Goal: Navigation & Orientation: Find specific page/section

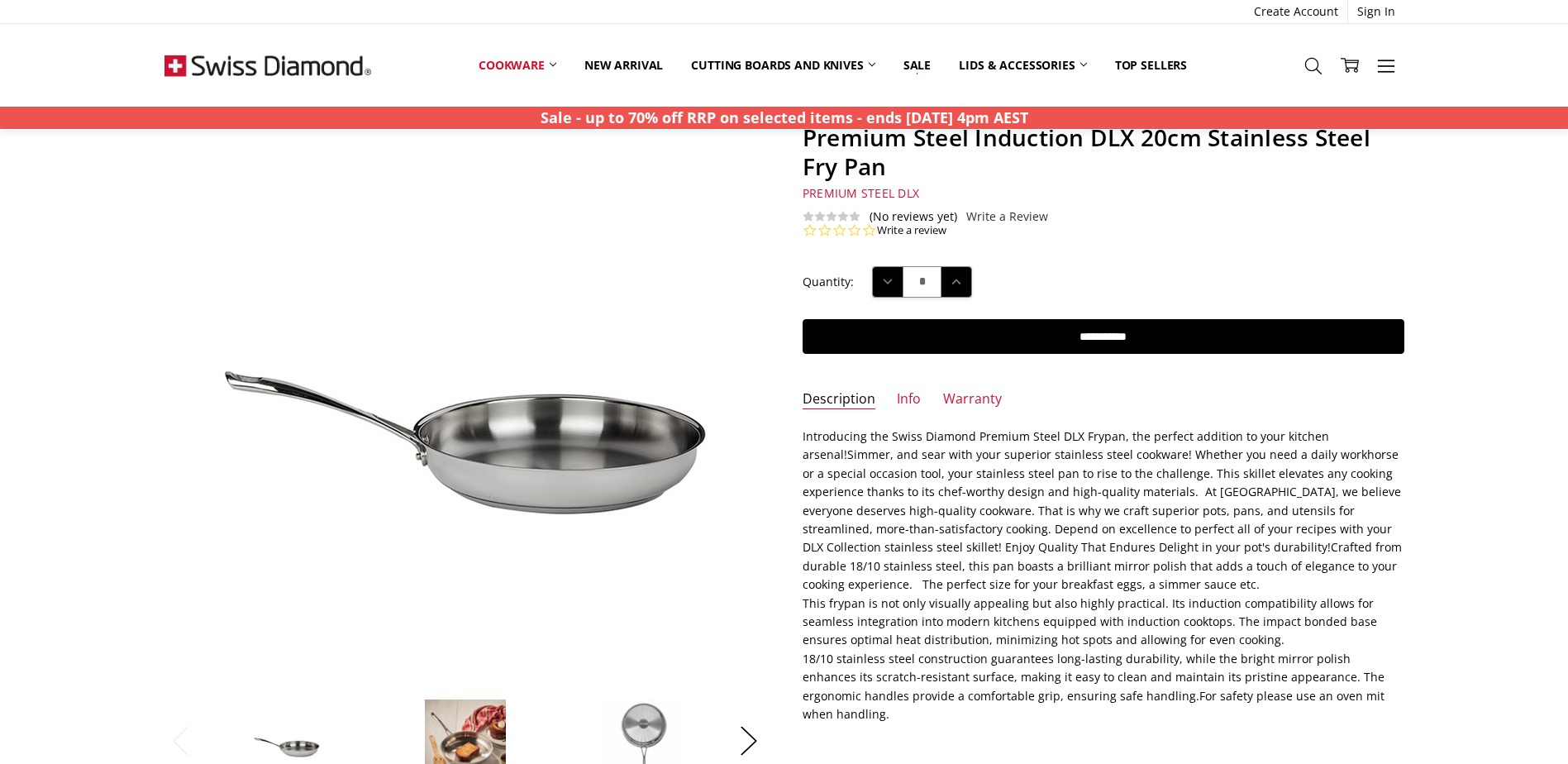
scroll to position [165, 0]
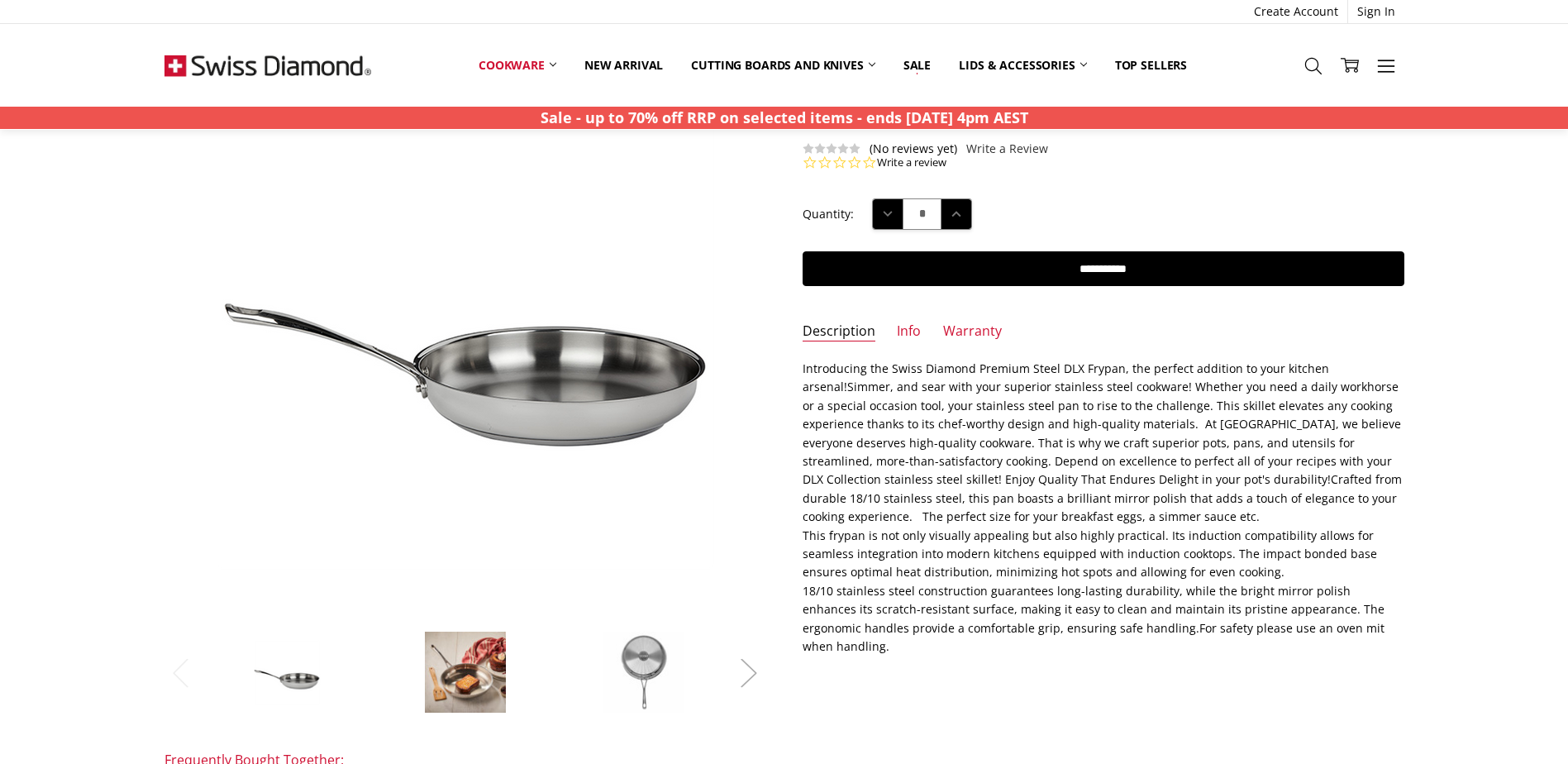
click at [750, 667] on button "Next" at bounding box center [749, 672] width 33 height 50
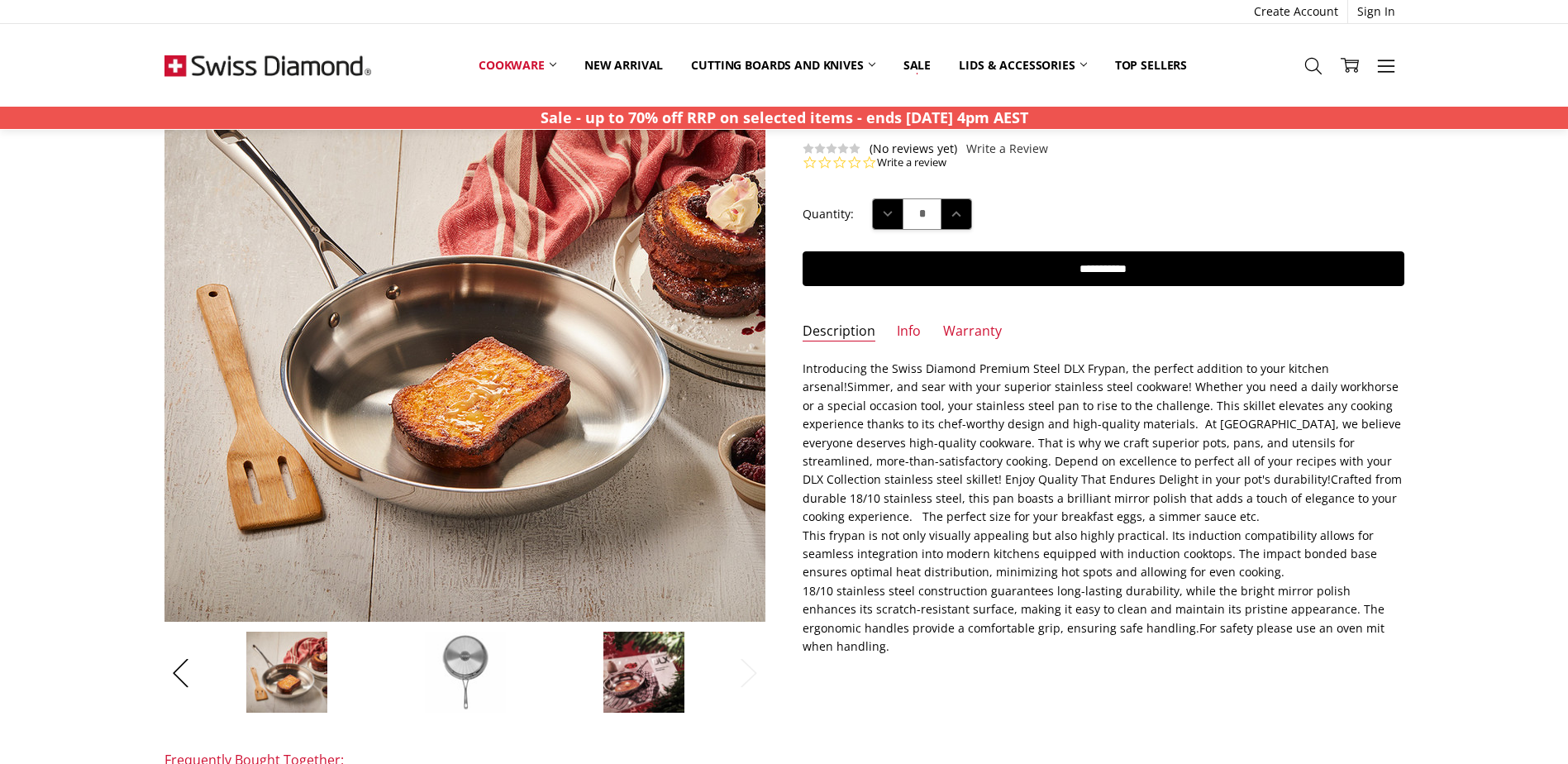
click at [469, 653] on img at bounding box center [465, 672] width 83 height 83
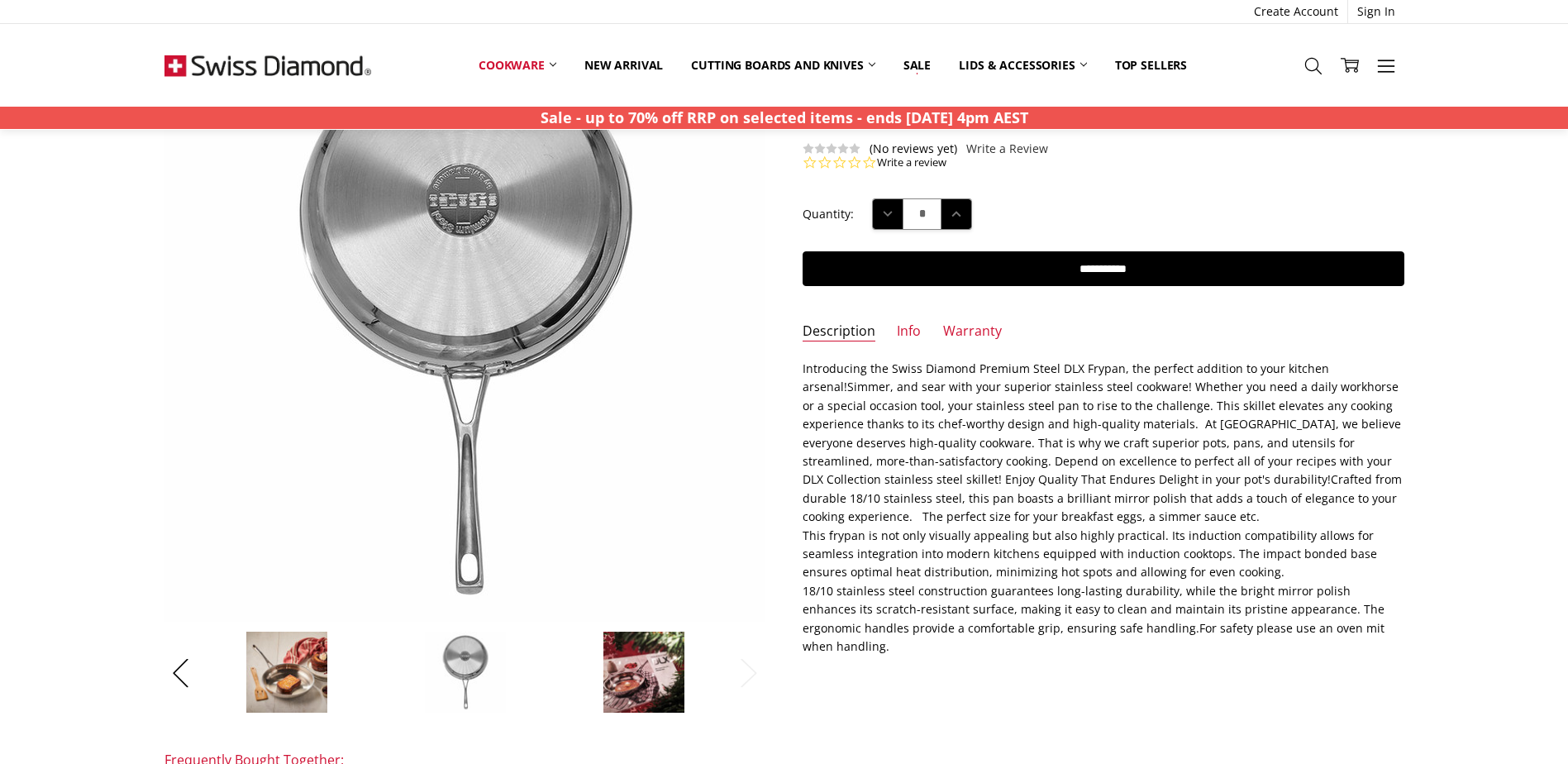
click at [609, 656] on img at bounding box center [644, 672] width 83 height 83
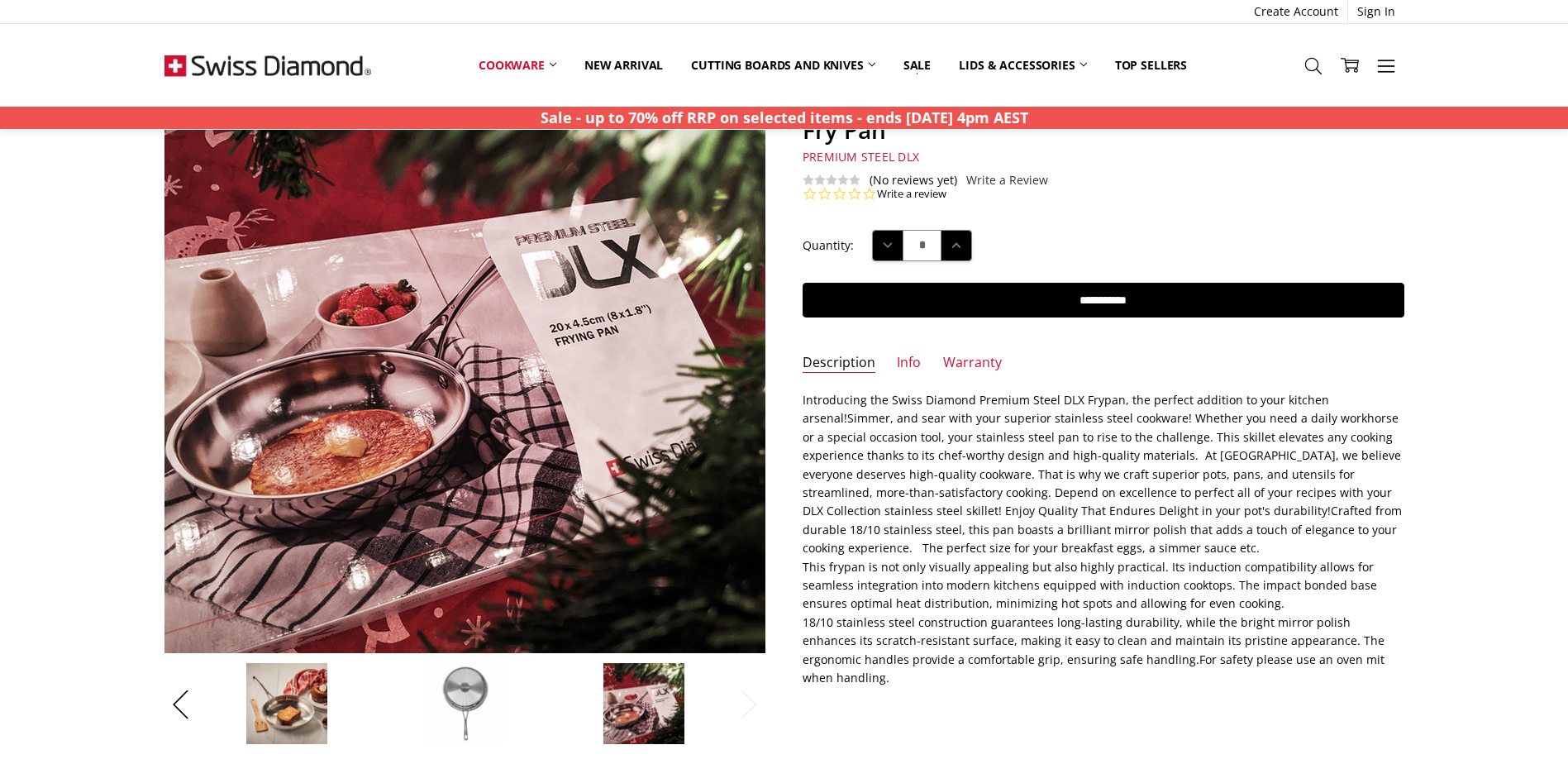
scroll to position [0, 0]
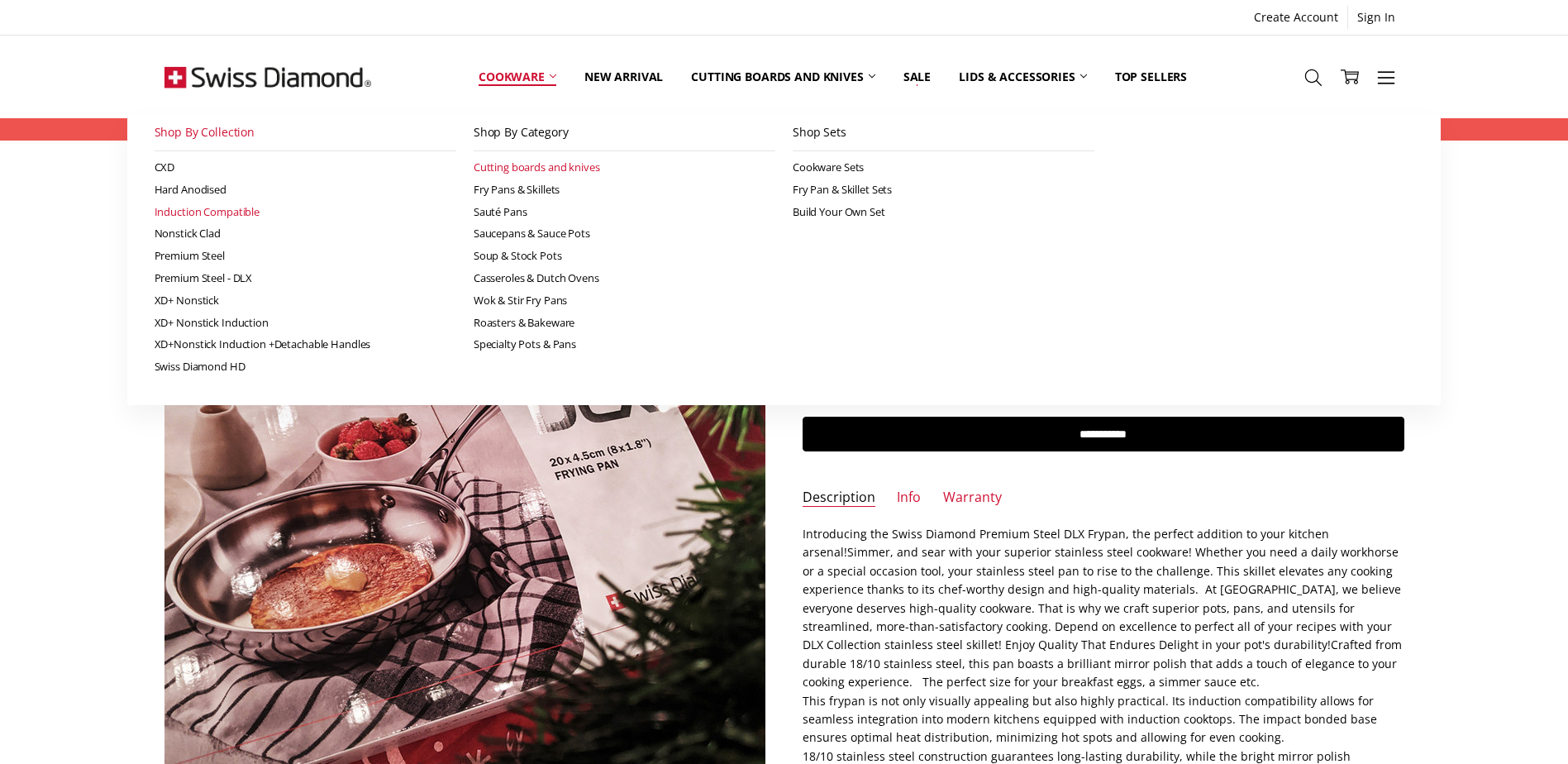
click at [519, 167] on link "Cutting boards and knives" at bounding box center [624, 168] width 302 height 22
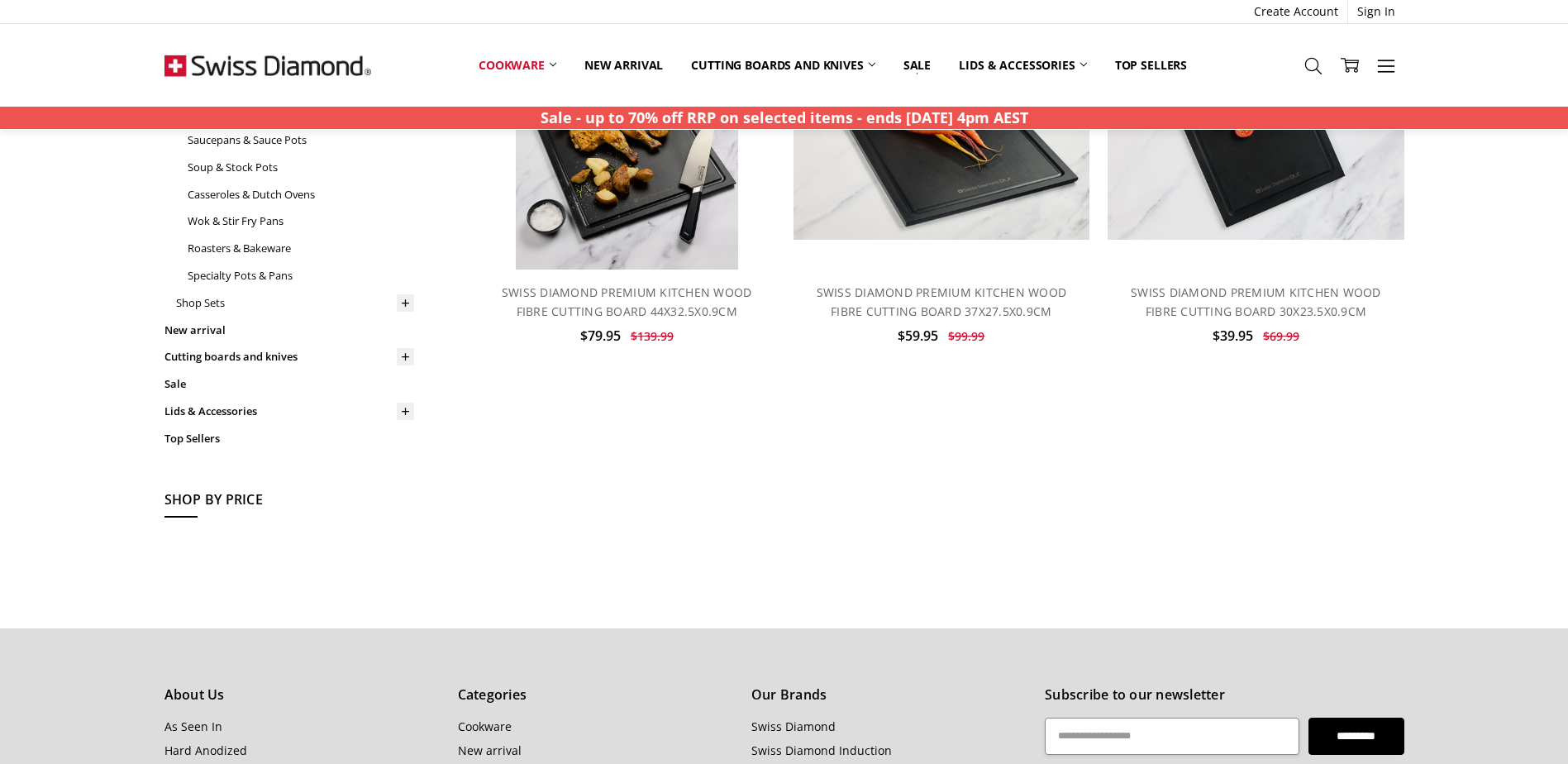
scroll to position [83, 0]
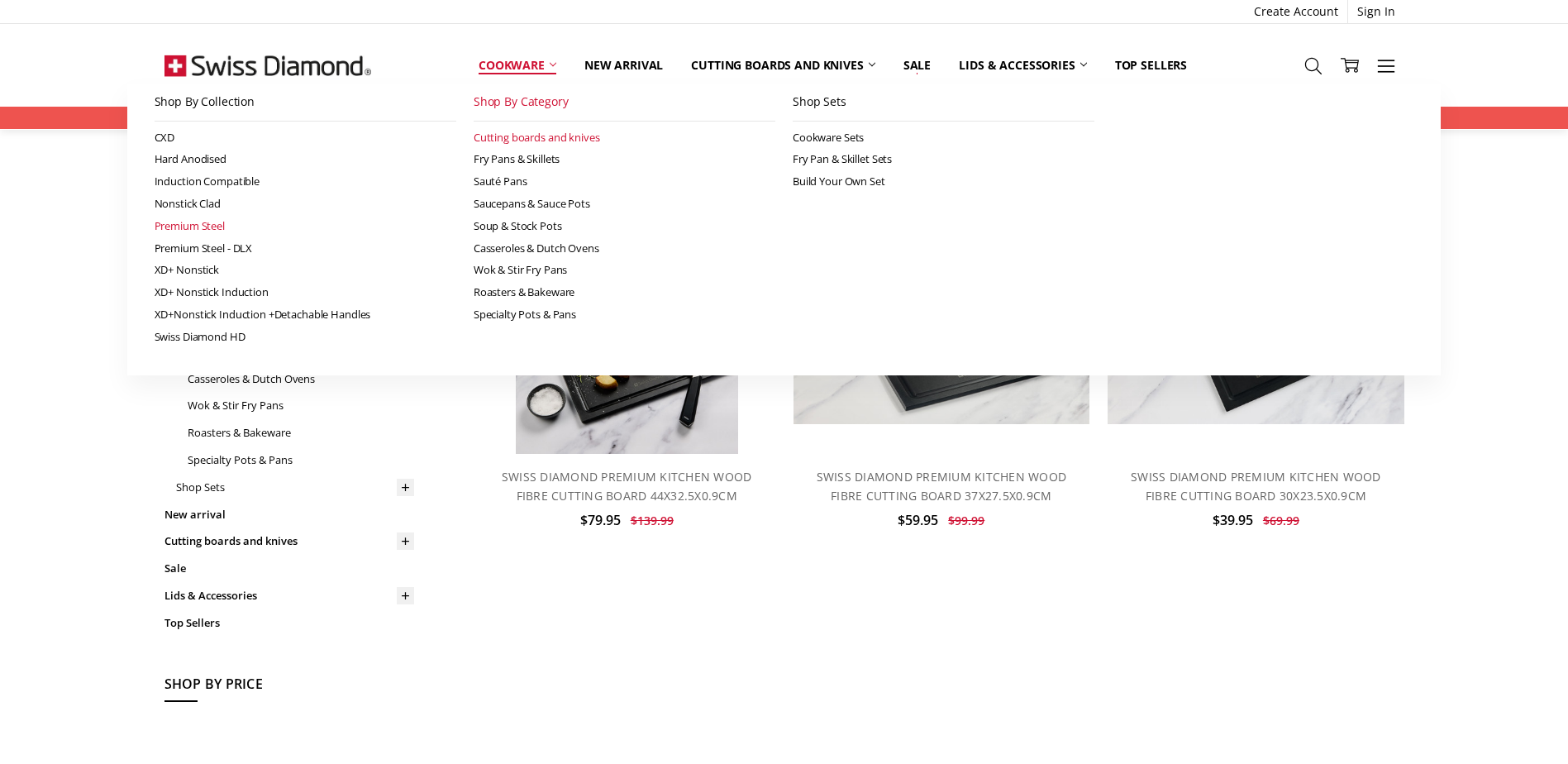
click at [196, 223] on link "Premium Steel" at bounding box center [305, 226] width 302 height 22
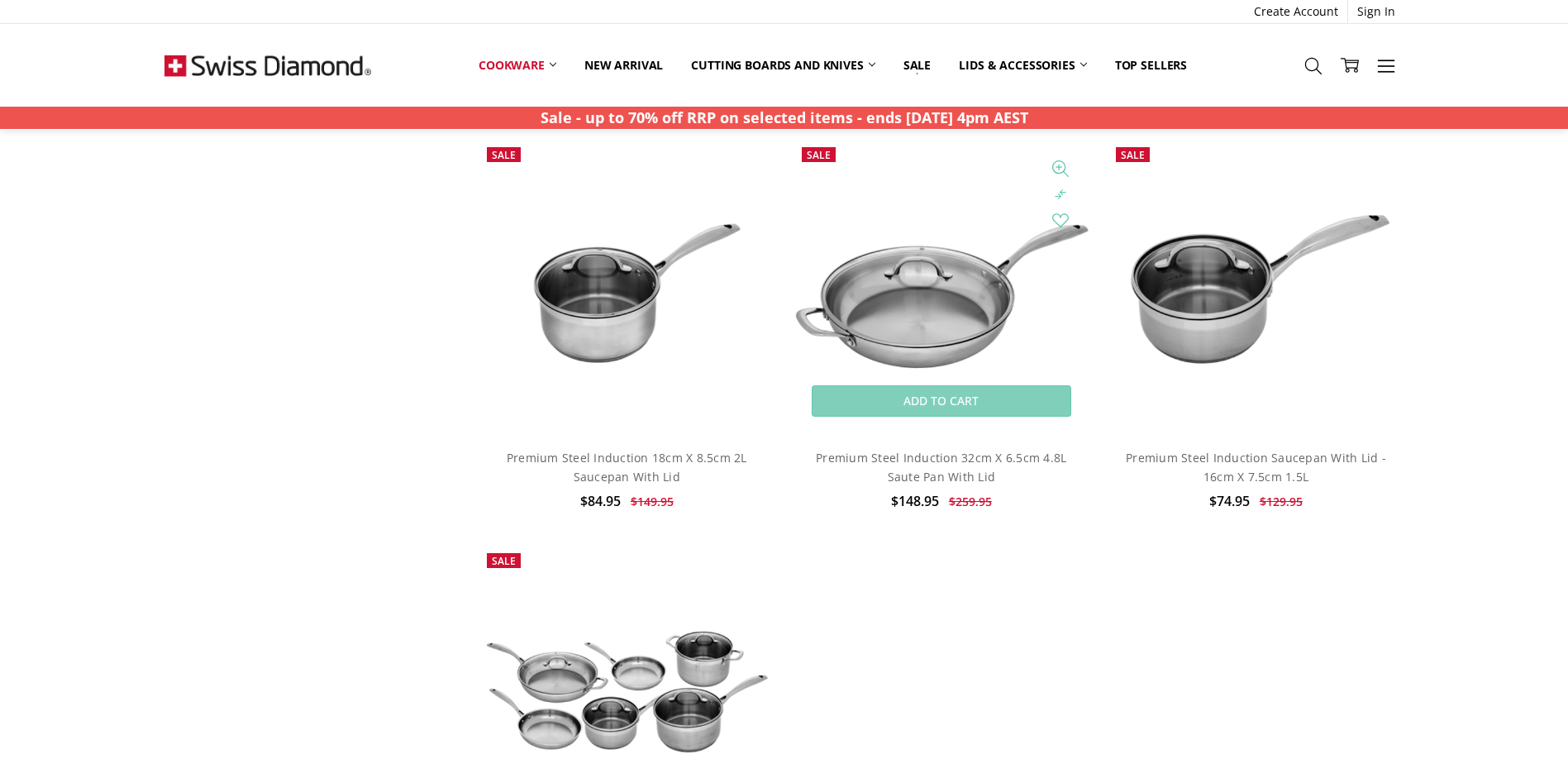
scroll to position [2481, 0]
